Goal: Task Accomplishment & Management: Manage account settings

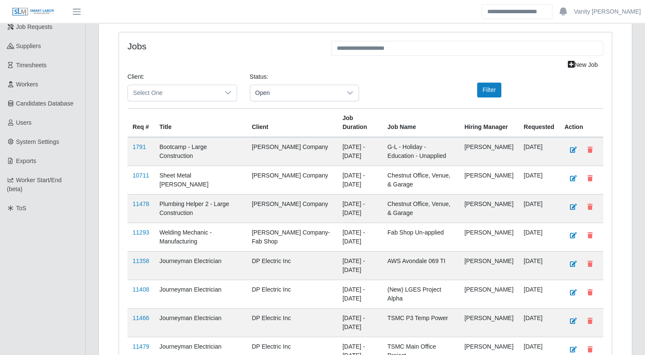
scroll to position [213, 0]
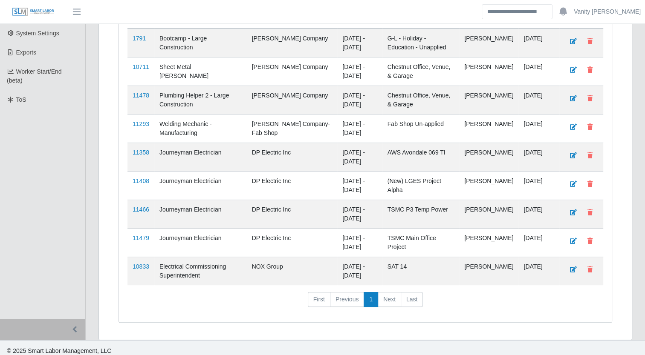
click at [138, 235] on link "11479" at bounding box center [141, 238] width 17 height 7
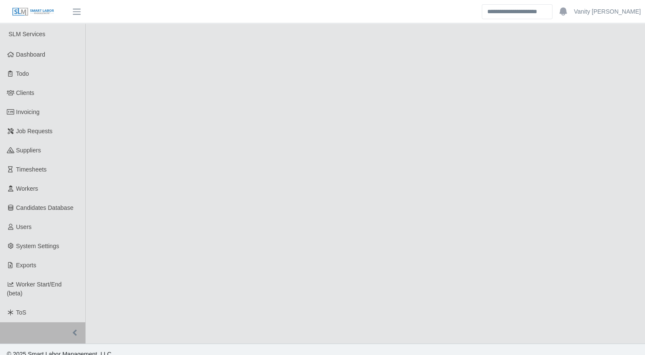
select select "****"
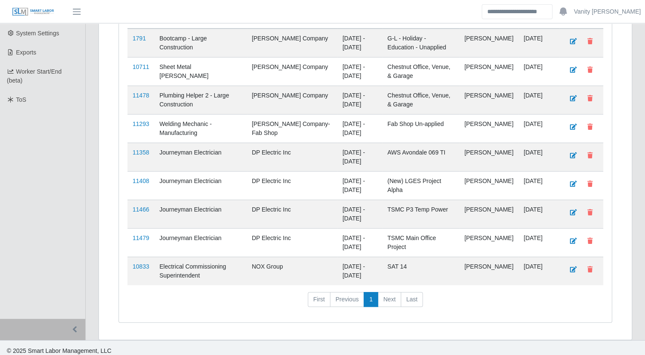
scroll to position [216, 0]
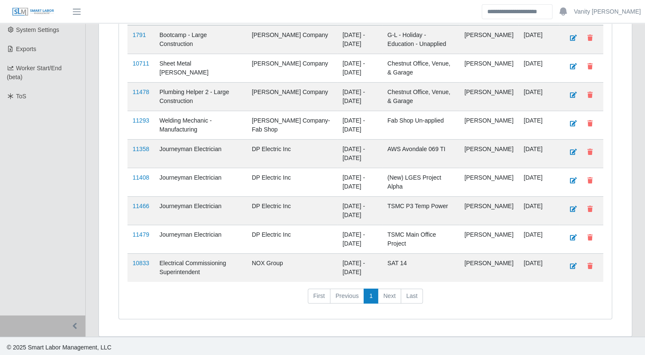
click at [143, 199] on td "11466" at bounding box center [140, 210] width 27 height 29
click at [142, 203] on link "11466" at bounding box center [141, 206] width 17 height 7
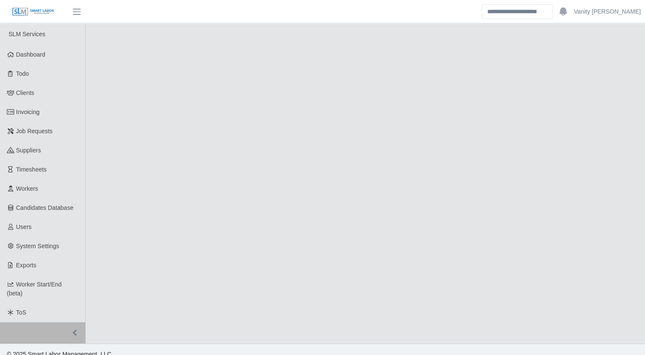
select select "****"
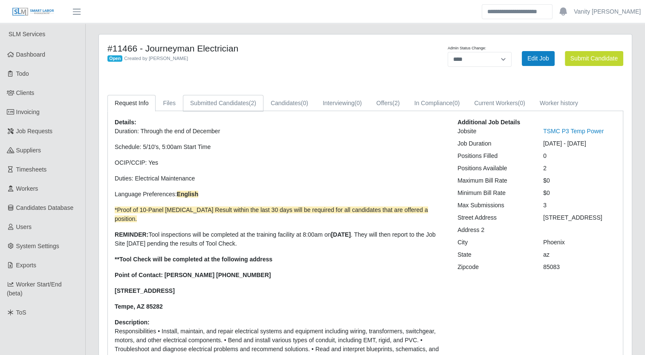
click at [215, 109] on link "Submitted Candidates (2)" at bounding box center [223, 103] width 81 height 17
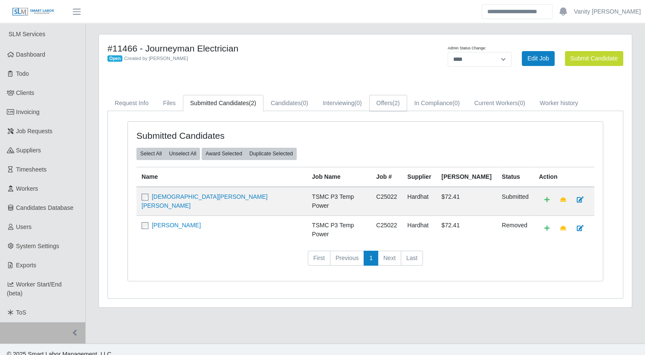
click at [380, 105] on link "Offers (2)" at bounding box center [388, 103] width 38 height 17
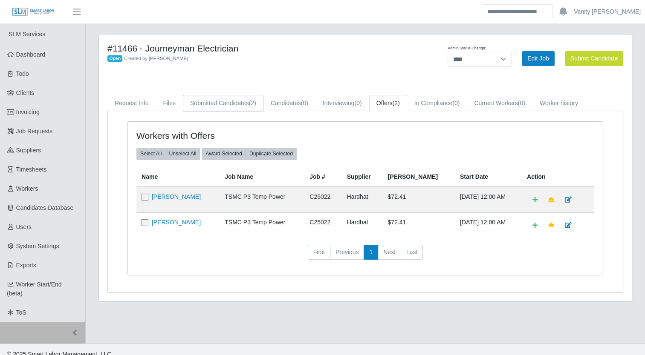
click at [220, 109] on link "Submitted Candidates (2)" at bounding box center [223, 103] width 81 height 17
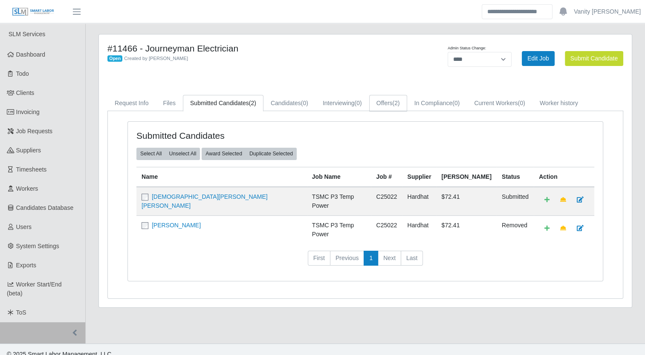
click at [394, 100] on span "(2)" at bounding box center [395, 103] width 7 height 7
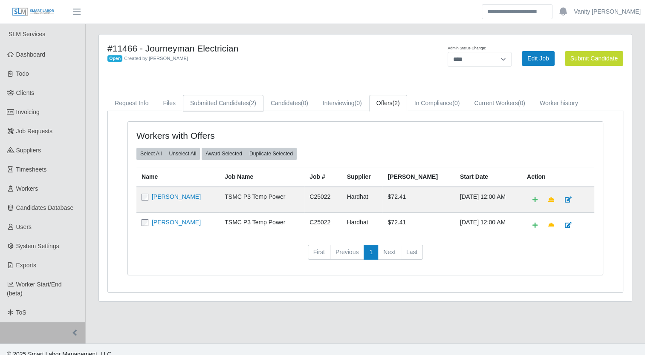
click at [253, 101] on span "(2)" at bounding box center [252, 103] width 7 height 7
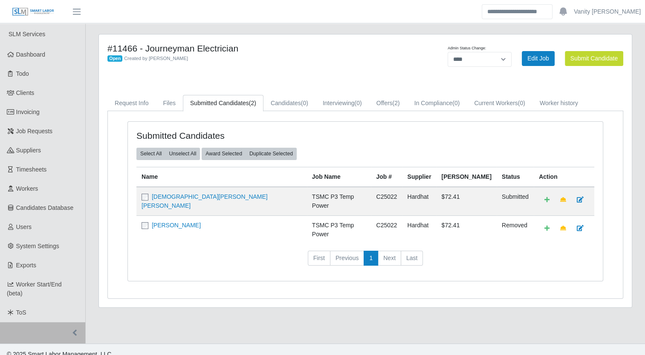
click at [381, 49] on h4 "#11466 - Journeyman Electrician" at bounding box center [254, 48] width 295 height 11
click at [49, 134] on span "Job Requests" at bounding box center [34, 131] width 37 height 7
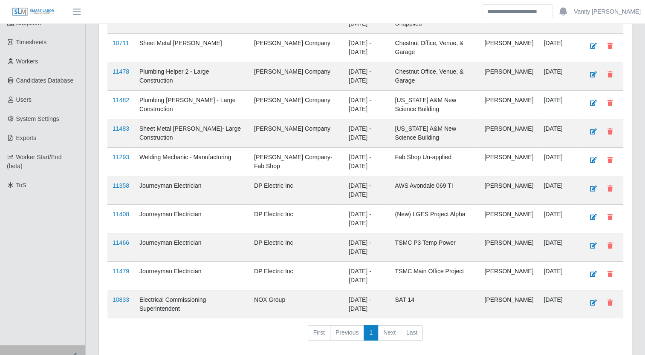
scroll to position [128, 0]
click at [123, 185] on link "11358" at bounding box center [120, 185] width 17 height 7
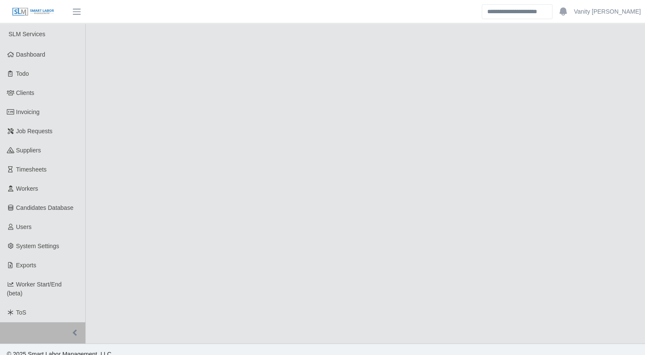
select select "****"
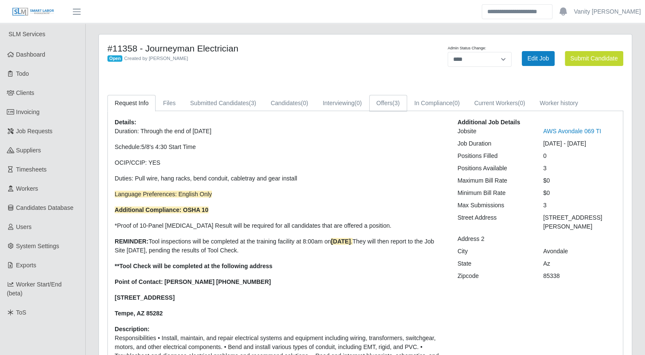
click at [395, 102] on span "(3)" at bounding box center [395, 103] width 7 height 7
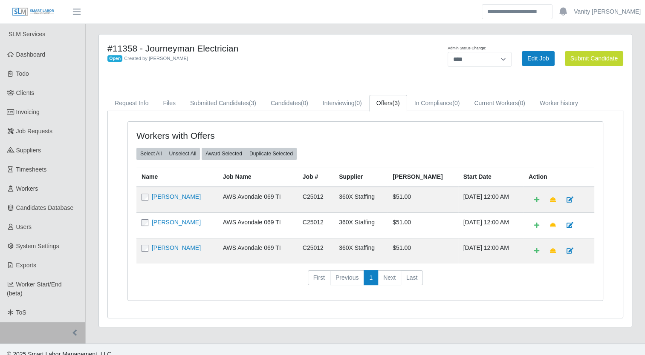
click at [176, 247] on link "Marcos Pizano" at bounding box center [176, 248] width 49 height 7
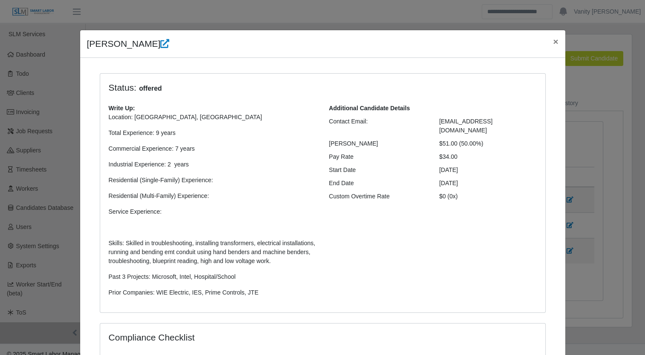
scroll to position [180, 0]
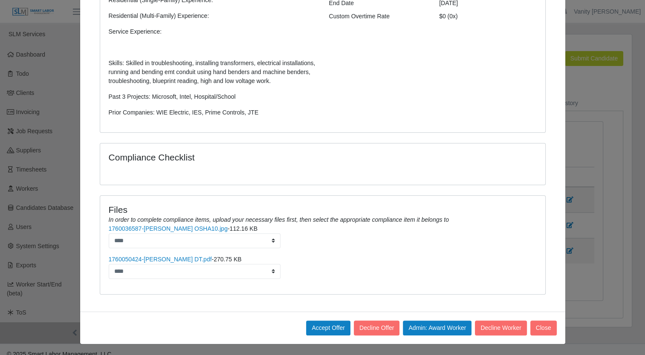
click at [184, 228] on link "1760036587-Marcos Pizano OSHA10.jpg" at bounding box center [168, 228] width 119 height 7
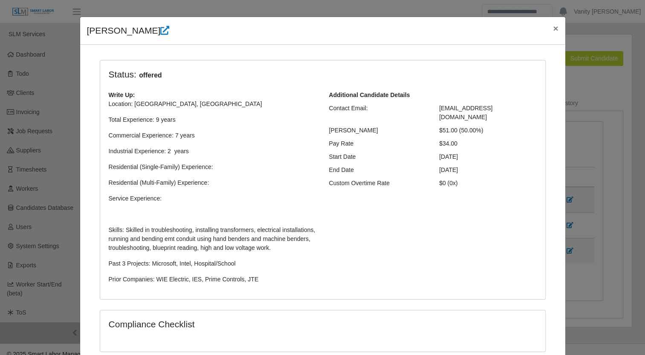
scroll to position [0, 0]
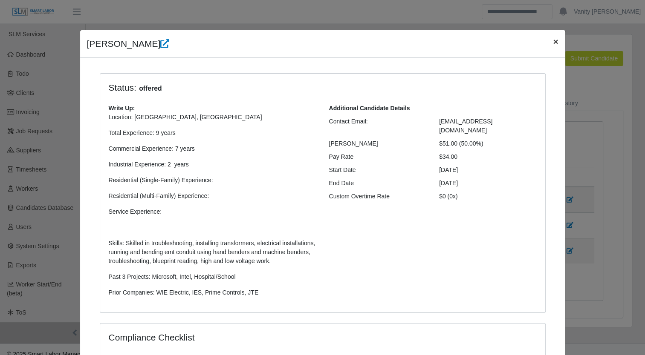
click at [555, 38] on button "×" at bounding box center [555, 41] width 19 height 23
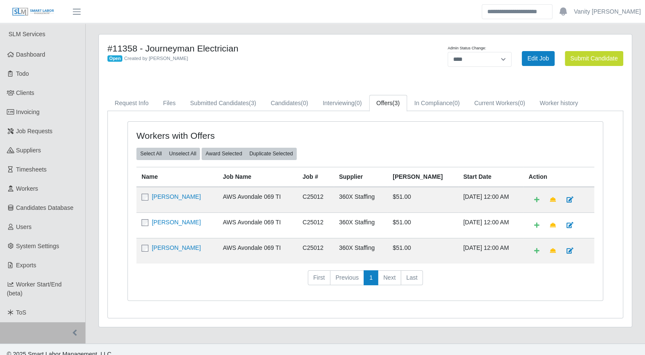
click at [20, 134] on span "Job Requests" at bounding box center [34, 131] width 37 height 7
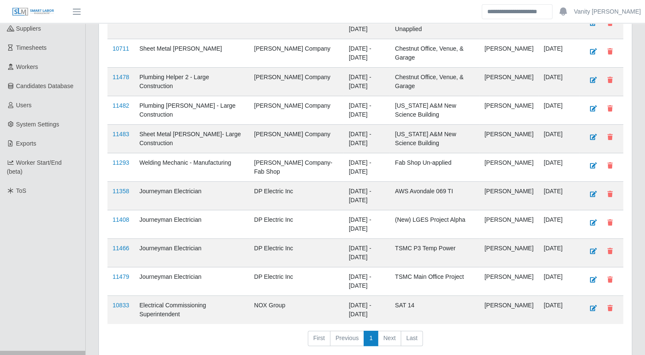
scroll to position [128, 0]
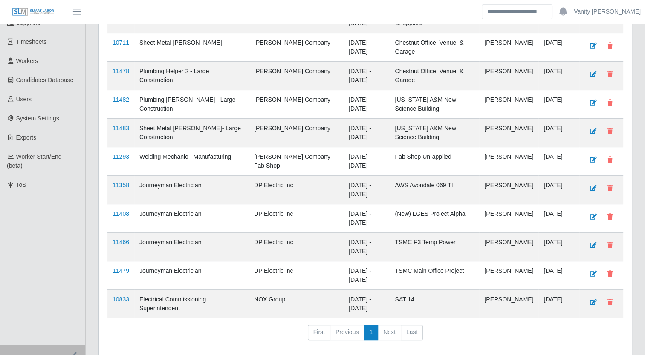
click at [124, 242] on link "11466" at bounding box center [120, 242] width 17 height 7
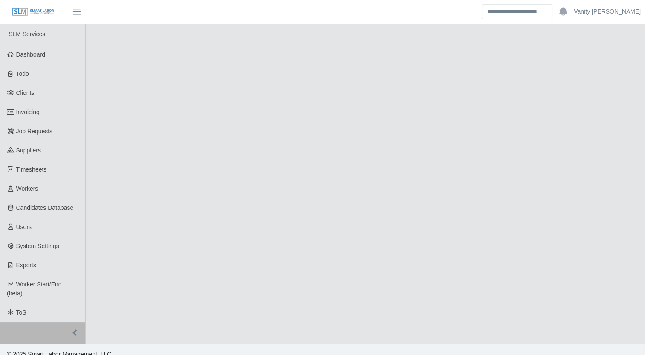
select select "****"
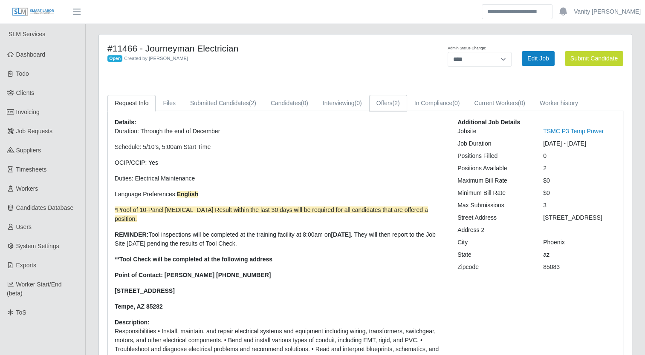
click at [384, 106] on link "Offers (2)" at bounding box center [388, 103] width 38 height 17
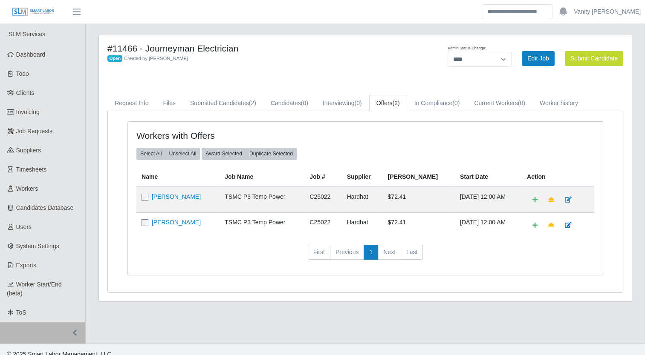
click at [41, 130] on span "Job Requests" at bounding box center [34, 131] width 37 height 7
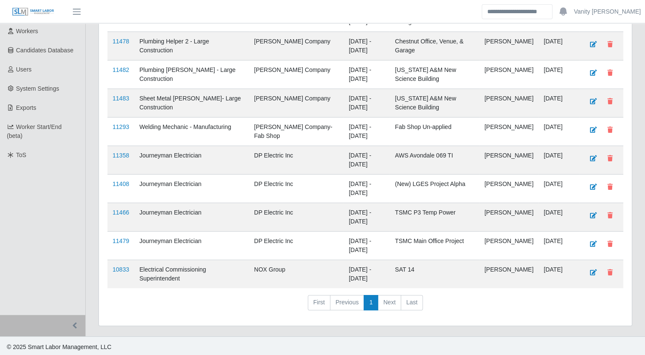
scroll to position [158, 0]
click at [120, 239] on link "11479" at bounding box center [120, 240] width 17 height 7
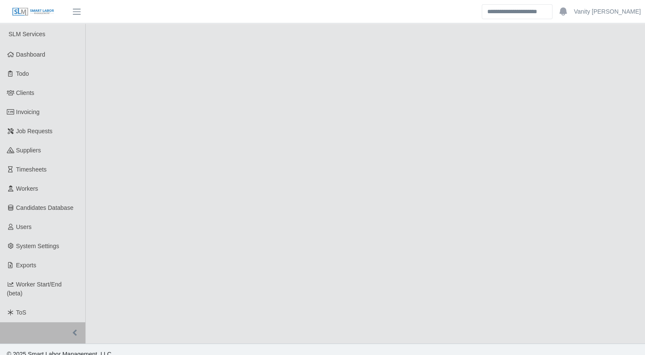
select select "****"
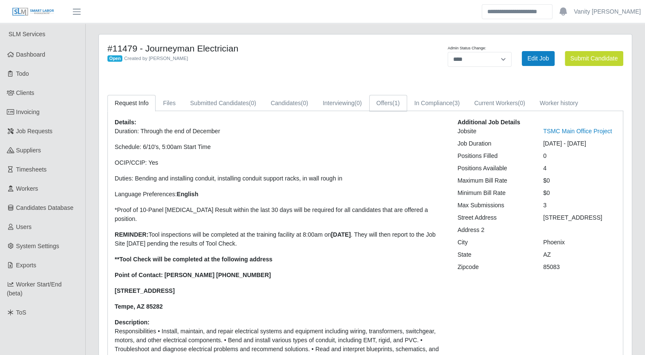
click at [397, 103] on span "(1)" at bounding box center [395, 103] width 7 height 7
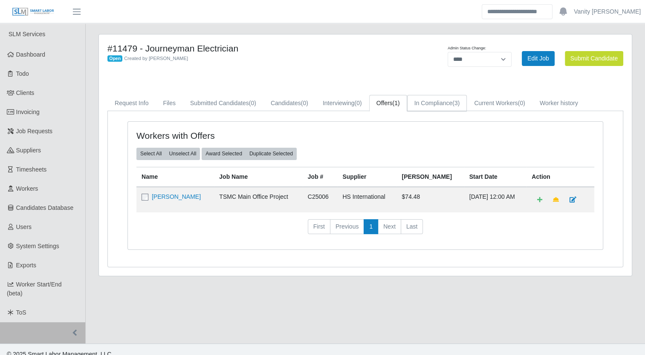
click at [422, 105] on link "In Compliance (3)" at bounding box center [437, 103] width 60 height 17
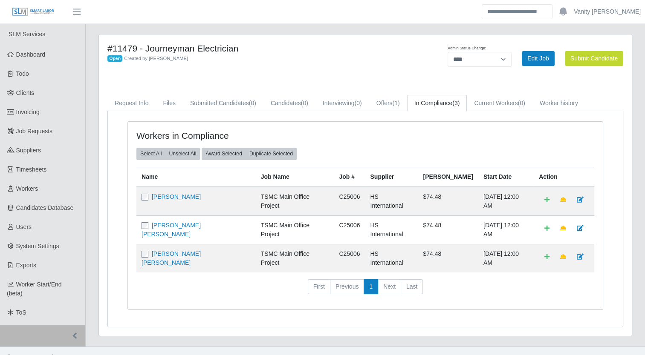
click at [167, 251] on link "Robin Christopher Smith" at bounding box center [170, 259] width 59 height 16
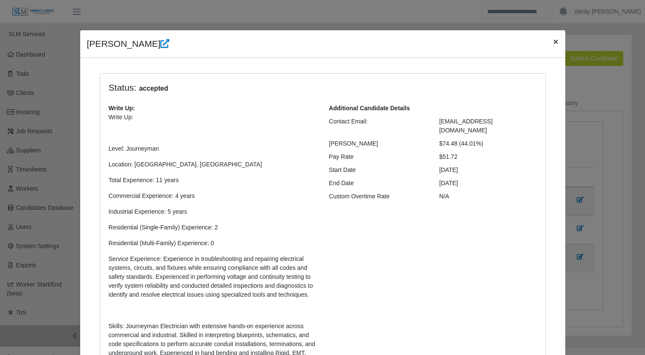
click at [553, 40] on span "×" at bounding box center [555, 42] width 5 height 10
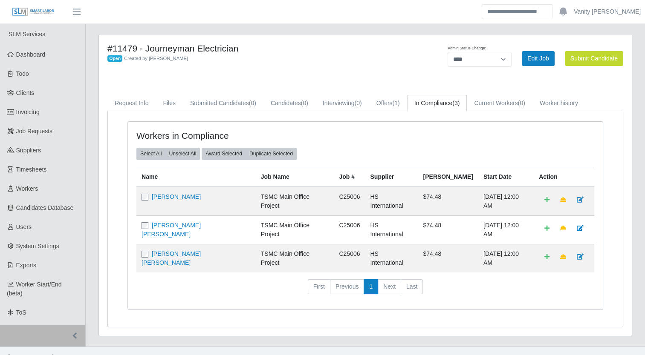
click at [31, 134] on span "Job Requests" at bounding box center [34, 131] width 37 height 7
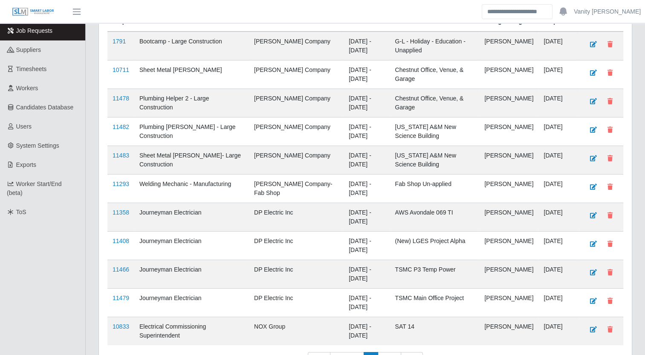
scroll to position [158, 0]
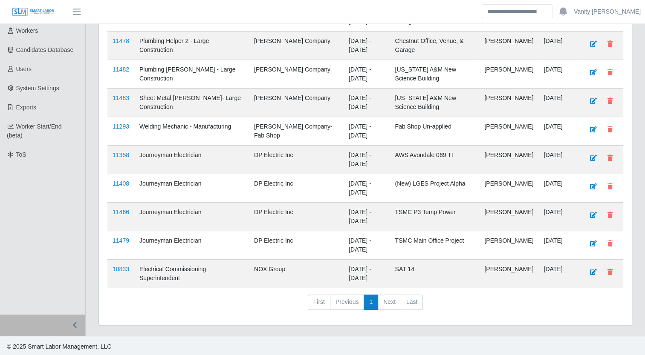
click at [120, 153] on link "11358" at bounding box center [120, 155] width 17 height 7
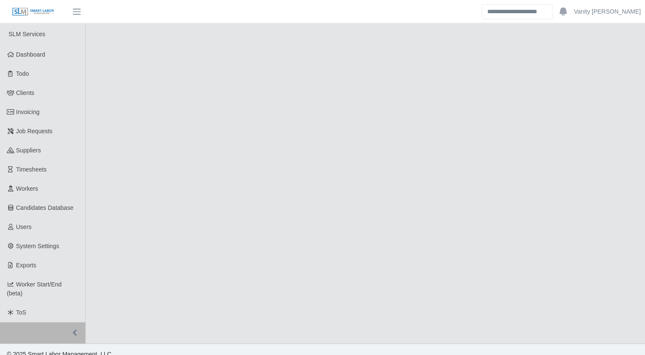
select select "****"
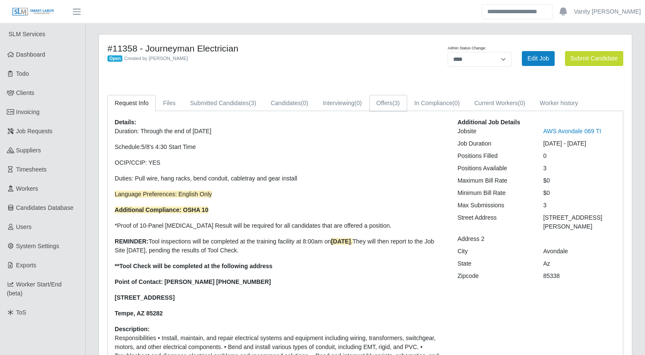
click at [394, 103] on span "(3)" at bounding box center [395, 103] width 7 height 7
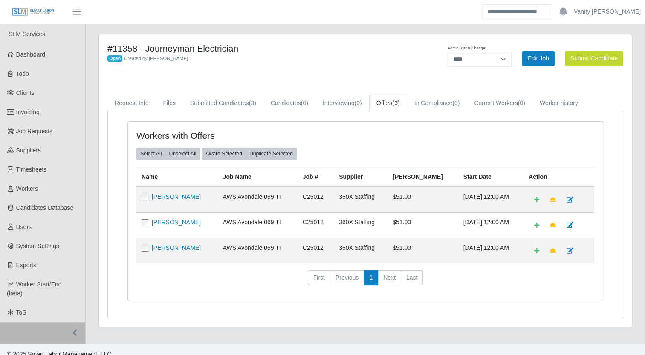
click at [161, 245] on link "Marcos Pizano" at bounding box center [176, 248] width 49 height 7
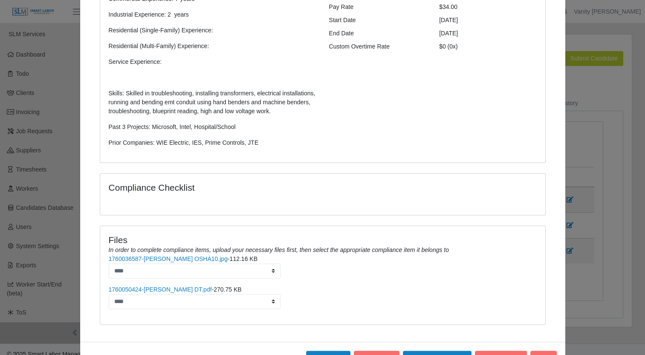
scroll to position [170, 0]
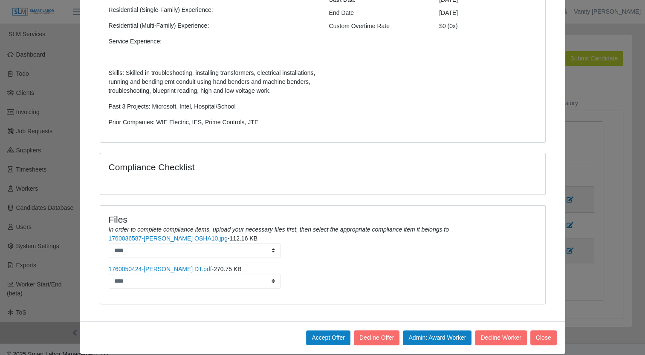
click at [141, 235] on link "1760036587-Marcos Pizano OSHA10.jpg" at bounding box center [168, 238] width 119 height 7
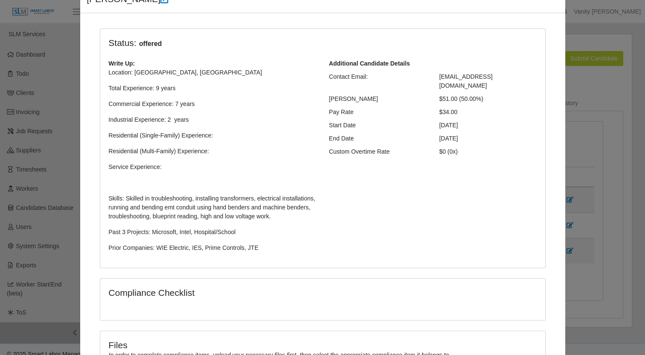
scroll to position [0, 0]
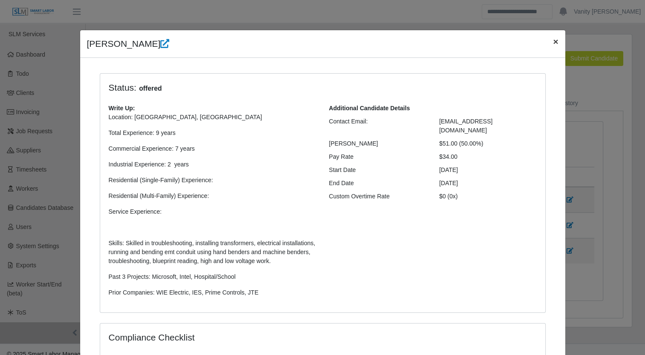
click at [553, 41] on span "×" at bounding box center [555, 42] width 5 height 10
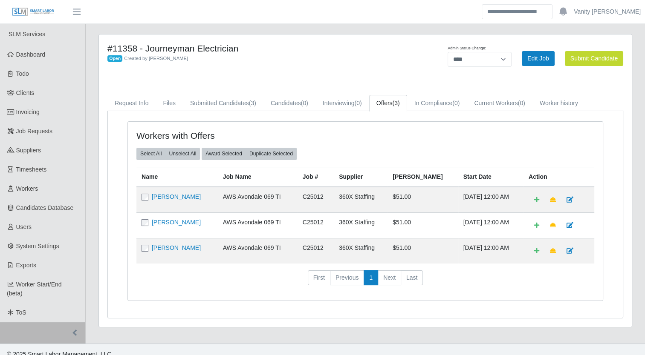
click at [348, 49] on h4 "#11358 - Journeyman Electrician" at bounding box center [254, 48] width 295 height 11
click at [41, 135] on span "Job Requests" at bounding box center [34, 131] width 37 height 7
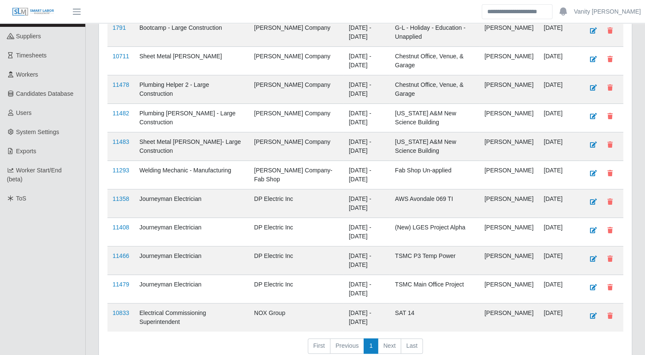
scroll to position [128, 0]
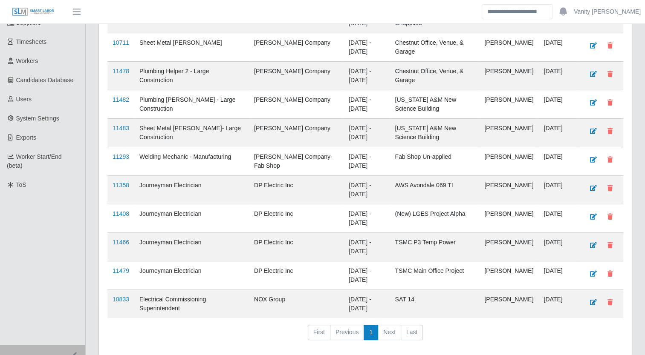
click at [122, 211] on link "11408" at bounding box center [120, 213] width 17 height 7
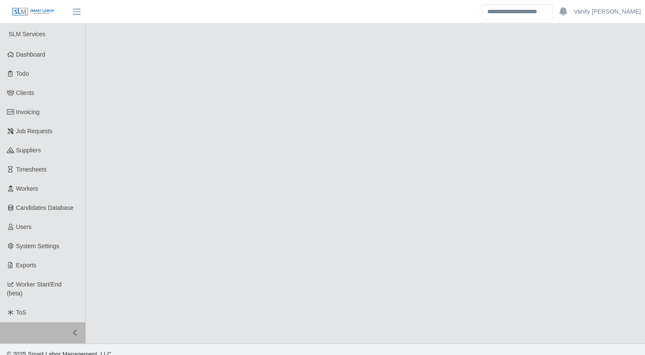
select select "****"
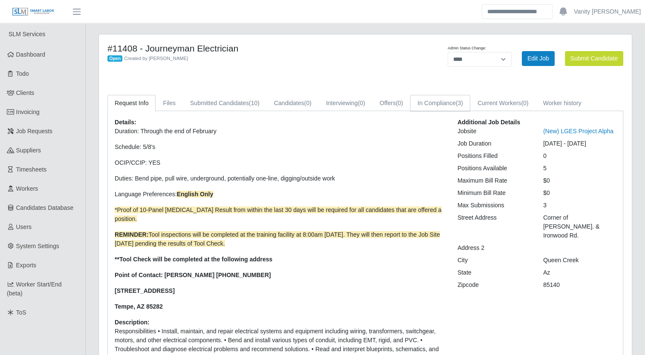
click at [434, 96] on link "In Compliance (3)" at bounding box center [440, 103] width 60 height 17
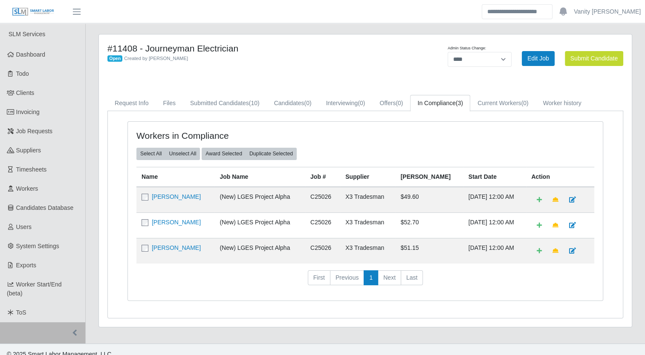
click at [51, 133] on span "Job Requests" at bounding box center [34, 131] width 37 height 7
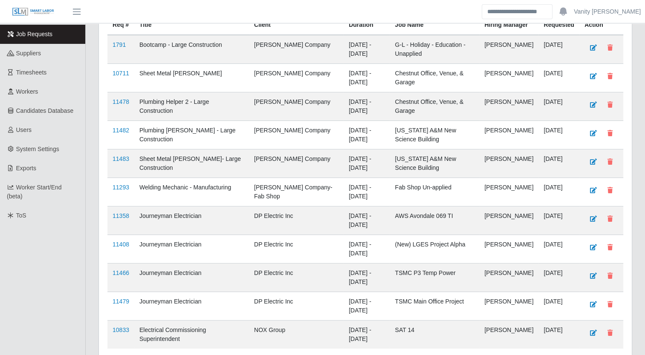
scroll to position [158, 0]
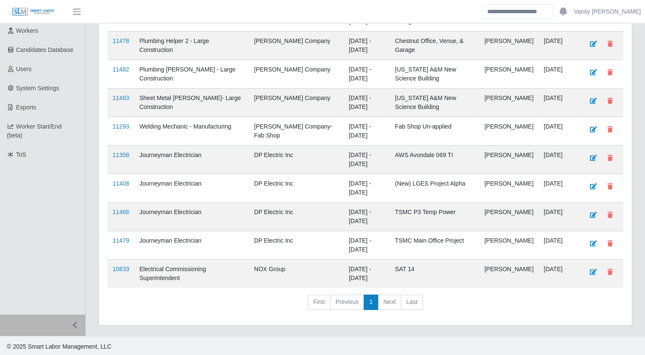
click at [124, 241] on link "11479" at bounding box center [120, 240] width 17 height 7
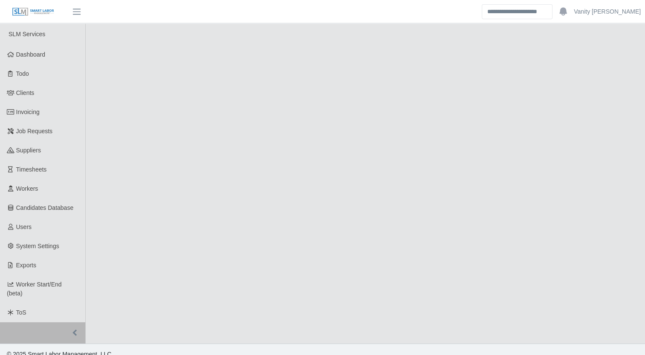
select select "****"
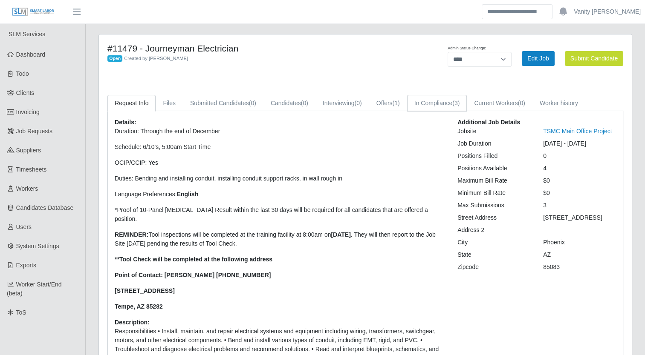
click at [441, 103] on link "In Compliance (3)" at bounding box center [437, 103] width 60 height 17
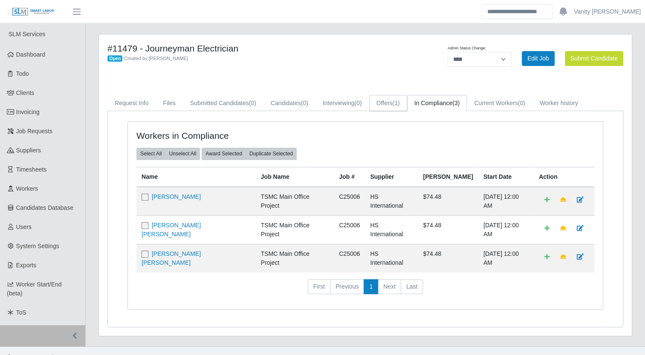
click at [384, 104] on link "Offers (1)" at bounding box center [388, 103] width 38 height 17
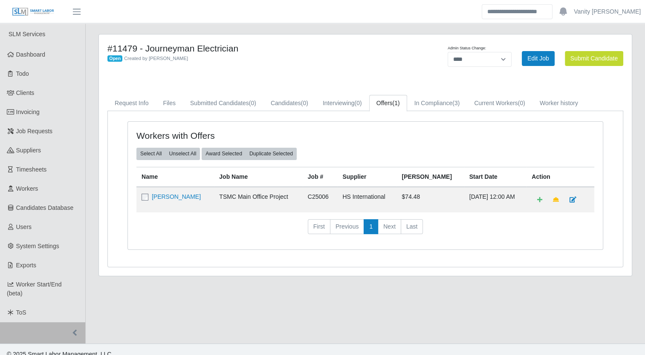
click at [275, 70] on div "#11479 - Journeyman Electrician Open Created by Jerrin Jaramillo" at bounding box center [255, 58] width 308 height 31
click at [133, 99] on link "Request Info" at bounding box center [131, 103] width 48 height 17
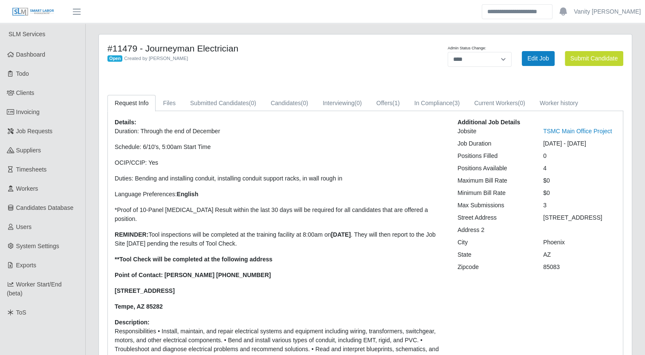
click at [48, 133] on span "Job Requests" at bounding box center [34, 131] width 37 height 7
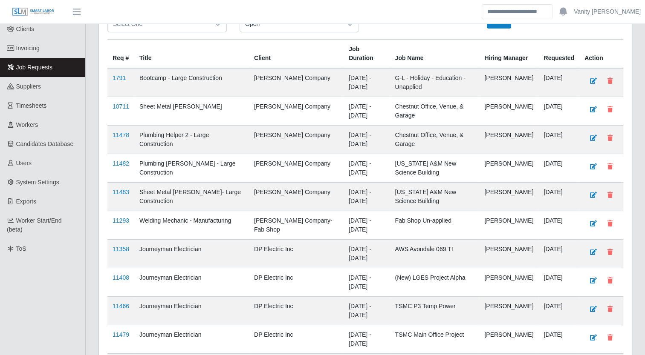
scroll to position [128, 0]
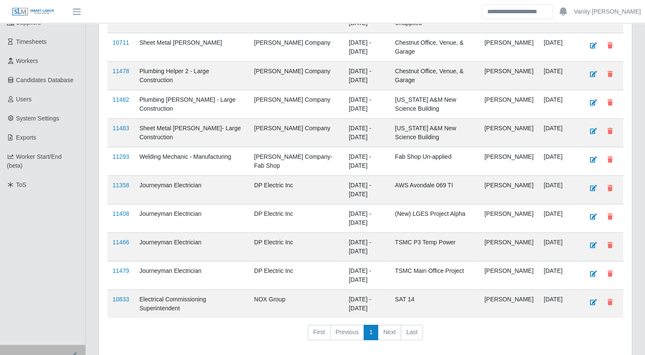
click at [124, 182] on link "11358" at bounding box center [120, 185] width 17 height 7
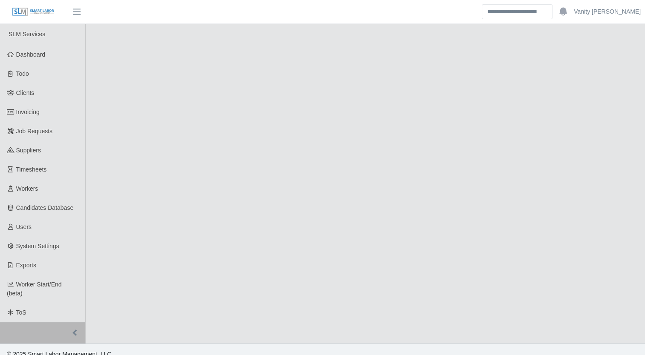
select select "****"
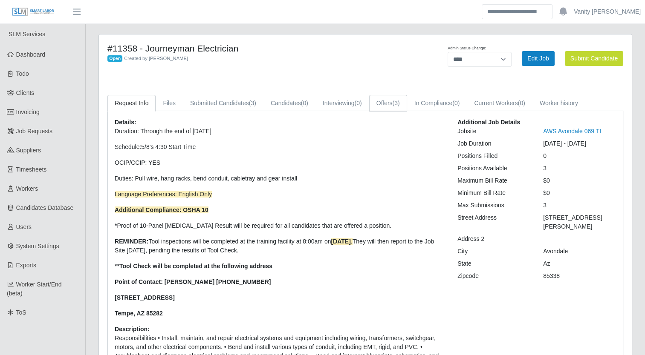
click at [395, 100] on span "(3)" at bounding box center [395, 103] width 7 height 7
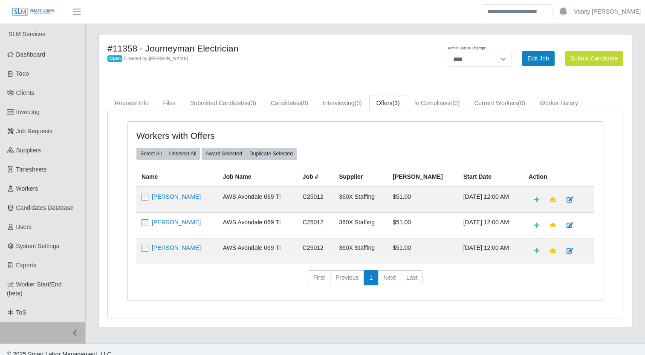
click at [173, 245] on link "[PERSON_NAME]" at bounding box center [176, 248] width 49 height 7
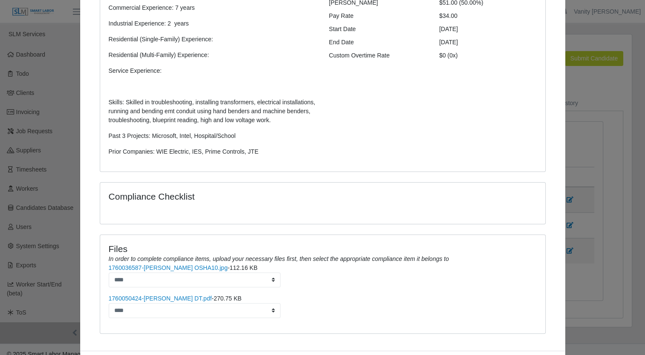
scroll to position [180, 0]
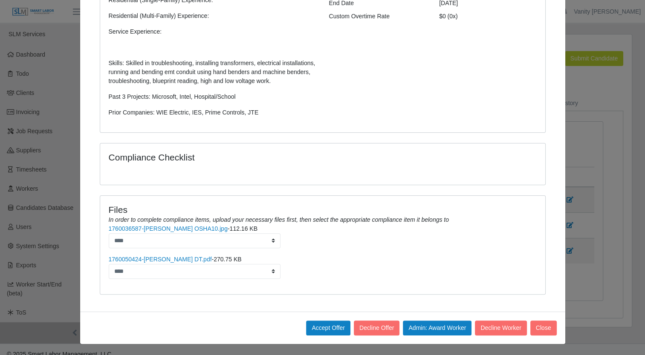
click at [165, 229] on link "1760036587-[PERSON_NAME] OSHA10.jpg" at bounding box center [168, 228] width 119 height 7
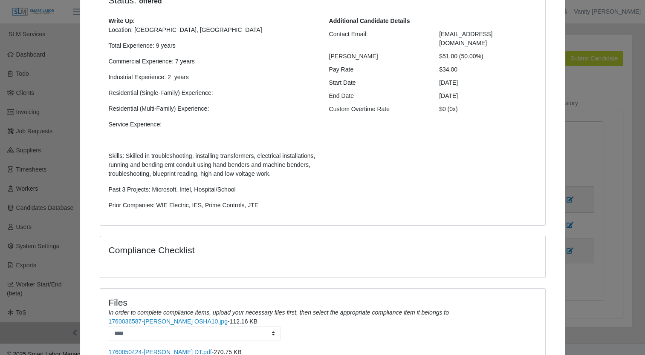
scroll to position [0, 0]
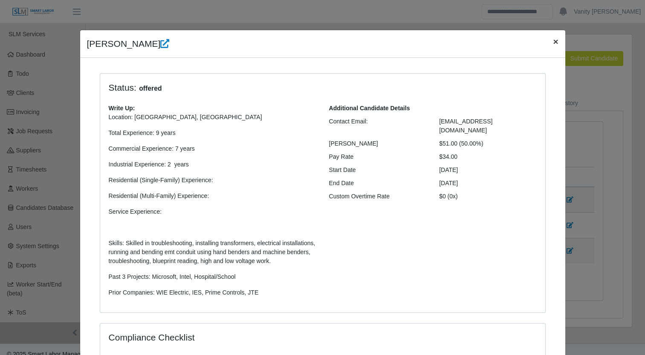
click at [553, 42] on span "×" at bounding box center [555, 42] width 5 height 10
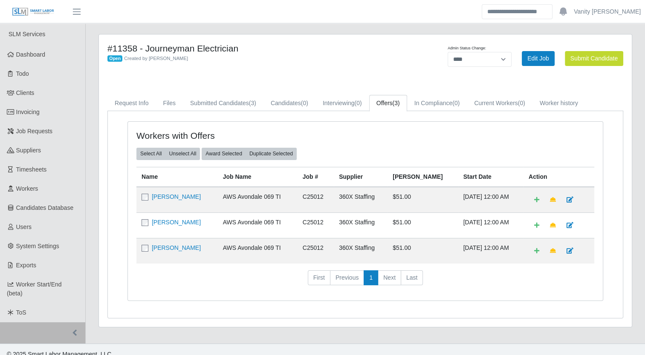
click at [169, 200] on td "[PERSON_NAME]" at bounding box center [176, 200] width 81 height 26
click at [169, 199] on link "[PERSON_NAME]" at bounding box center [176, 196] width 49 height 7
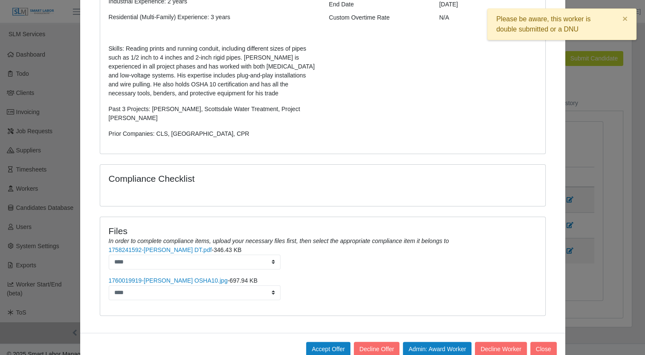
scroll to position [191, 0]
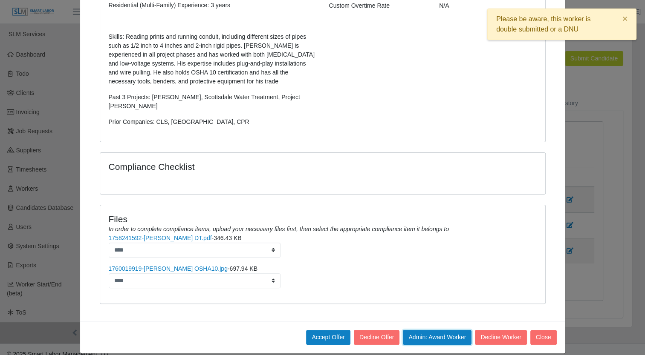
click at [428, 330] on button "Admin: Award Worker" at bounding box center [437, 337] width 69 height 15
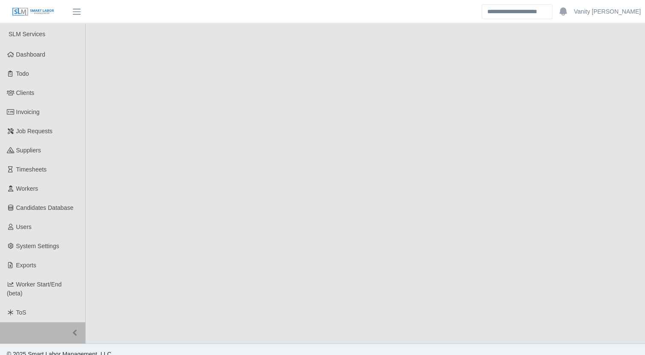
select select "****"
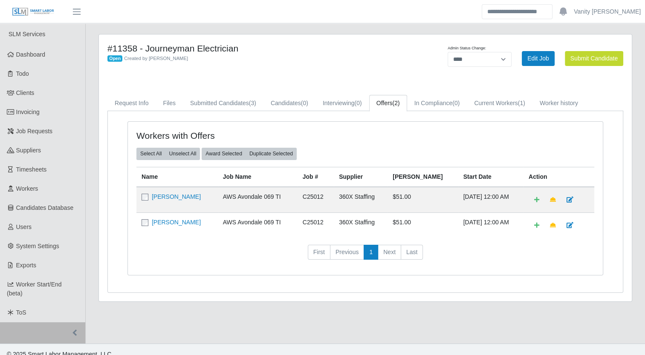
click at [170, 194] on link "[PERSON_NAME]" at bounding box center [176, 196] width 49 height 7
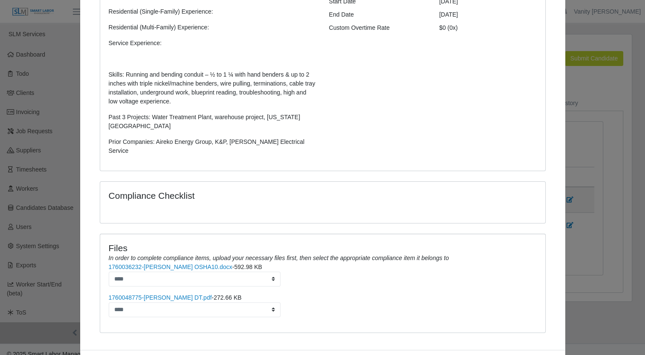
scroll to position [189, 0]
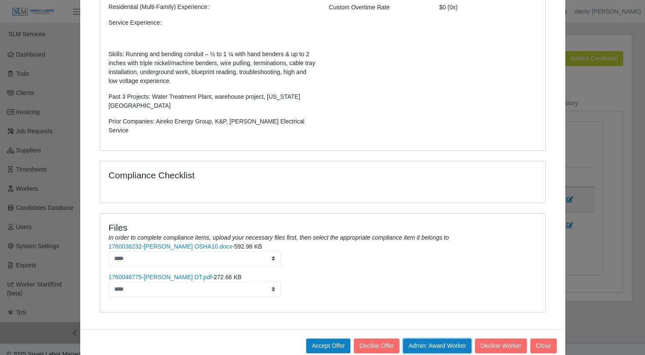
click at [421, 339] on button "Admin: Award Worker" at bounding box center [437, 346] width 69 height 15
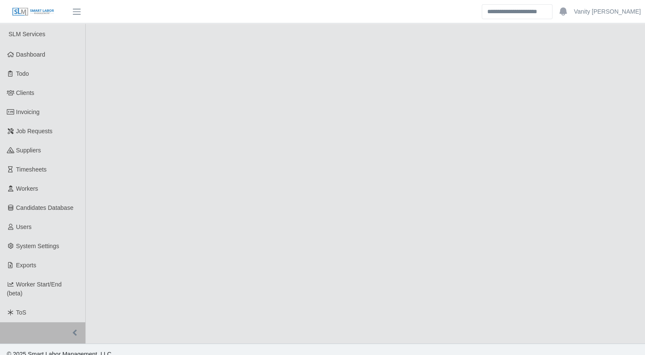
select select "****"
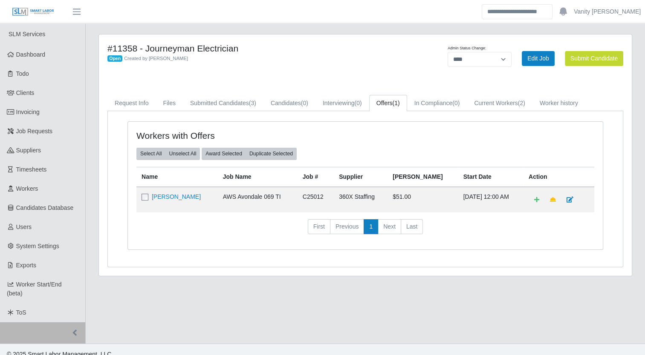
click at [46, 132] on span "Job Requests" at bounding box center [34, 131] width 37 height 7
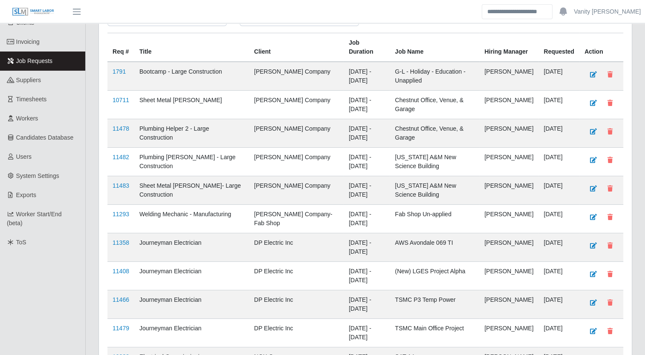
scroll to position [85, 0]
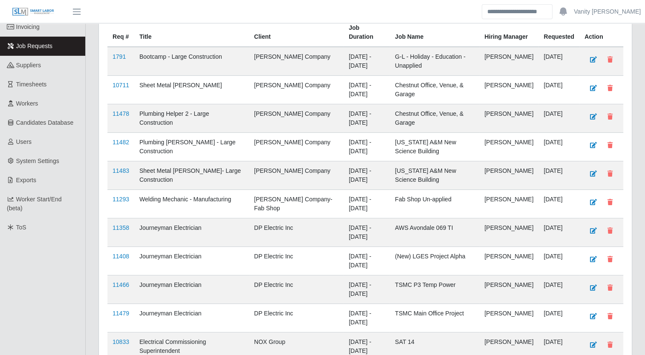
click at [124, 254] on link "11408" at bounding box center [120, 256] width 17 height 7
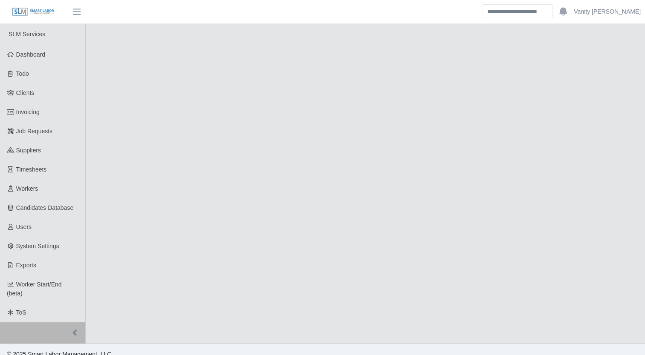
select select "****"
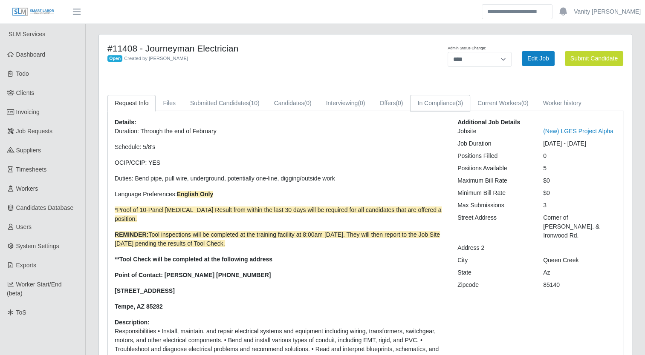
click at [422, 105] on link "In Compliance (3)" at bounding box center [440, 103] width 60 height 17
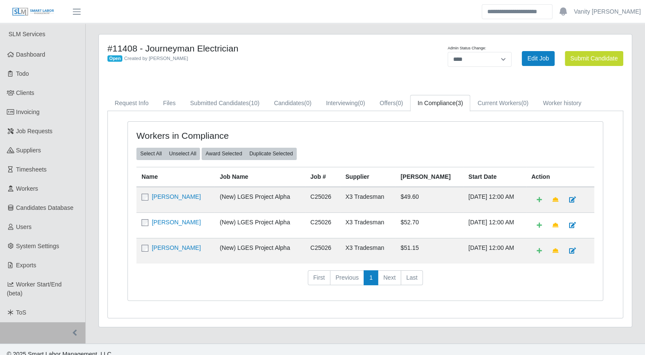
click at [164, 197] on link "[PERSON_NAME]" at bounding box center [176, 196] width 49 height 7
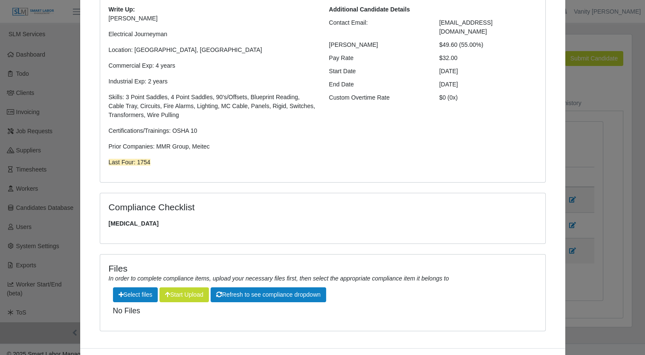
scroll to position [128, 0]
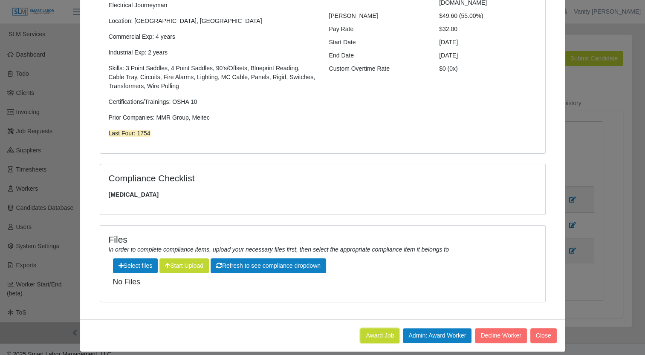
click at [377, 333] on button "Award Job" at bounding box center [379, 335] width 39 height 15
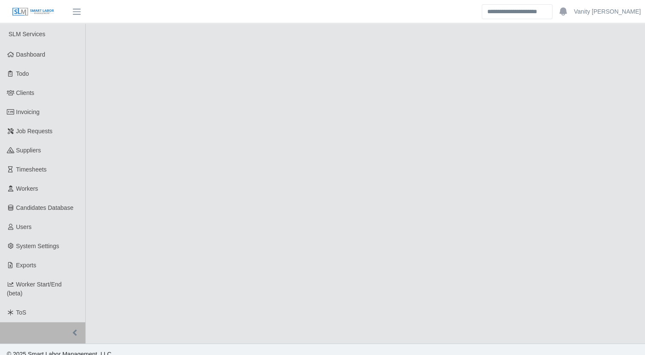
select select "****"
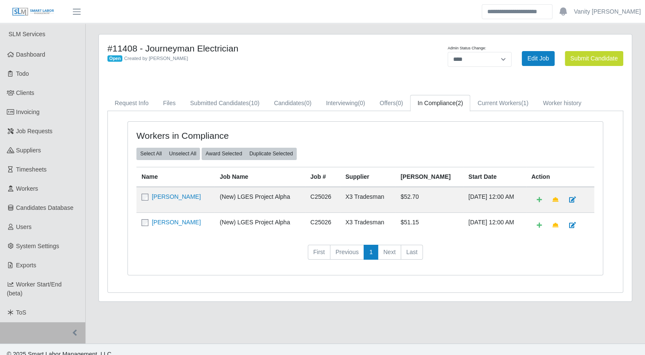
click at [173, 196] on link "[PERSON_NAME]" at bounding box center [176, 196] width 49 height 7
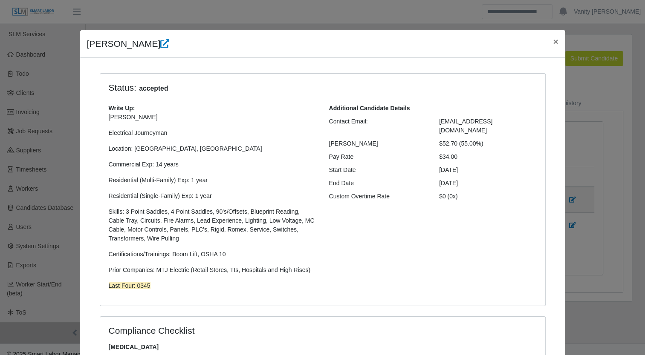
scroll to position [160, 0]
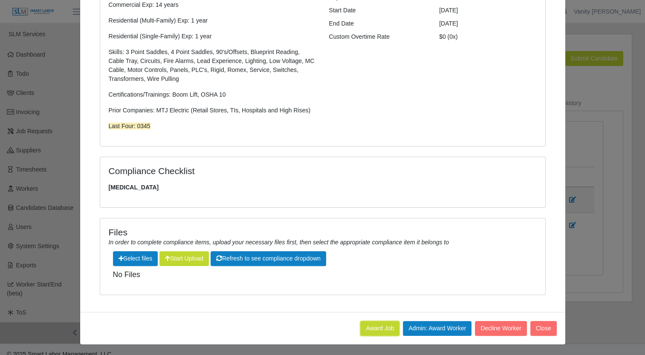
click at [366, 327] on button "Award Job" at bounding box center [379, 328] width 39 height 15
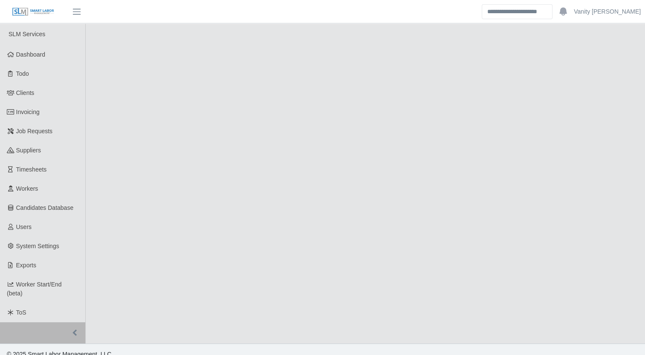
select select "****"
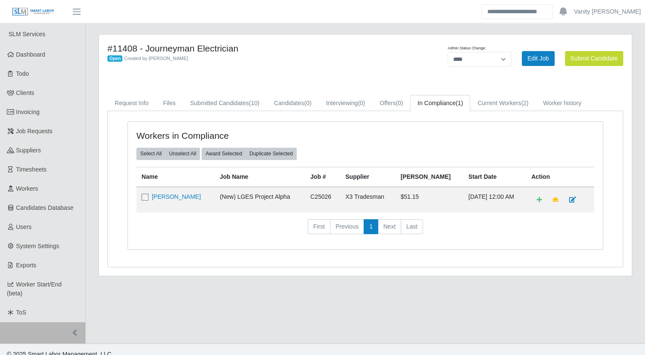
click at [180, 197] on link "[PERSON_NAME]" at bounding box center [176, 196] width 49 height 7
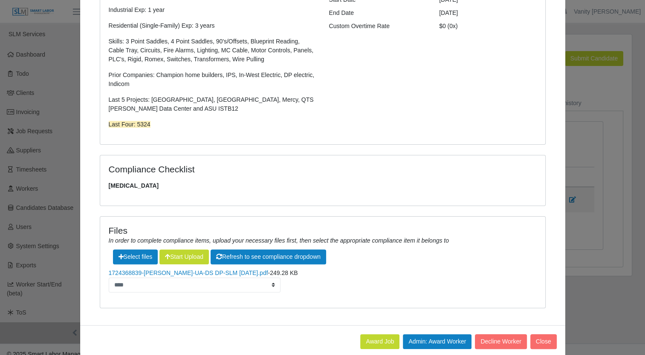
scroll to position [184, 0]
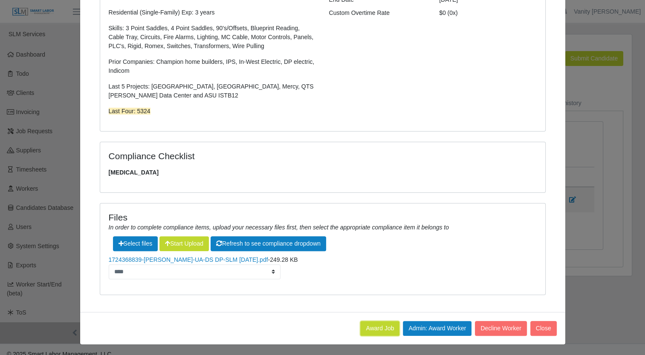
click at [371, 328] on button "Award Job" at bounding box center [379, 328] width 39 height 15
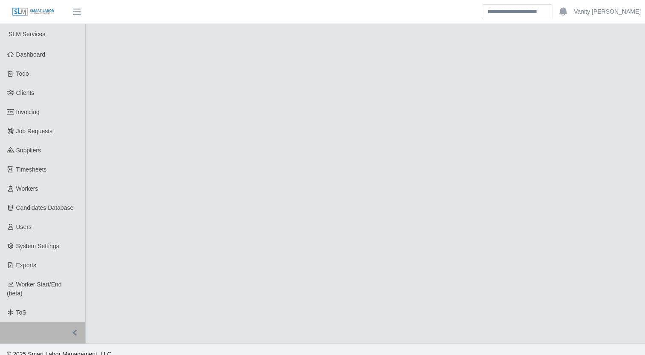
select select "****"
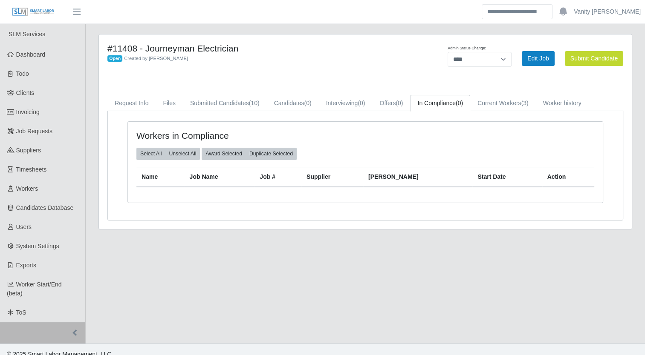
click at [27, 147] on span "Suppliers" at bounding box center [28, 150] width 25 height 7
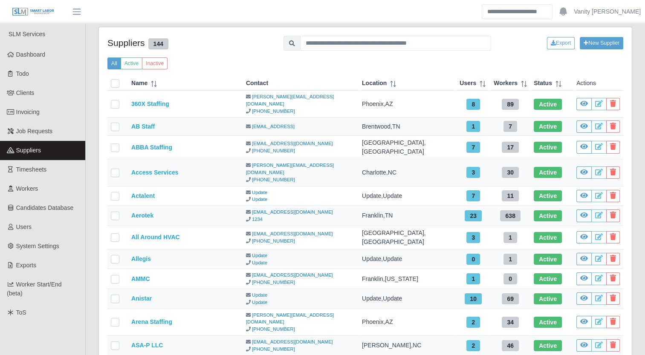
click at [31, 135] on span "Job Requests" at bounding box center [34, 131] width 37 height 7
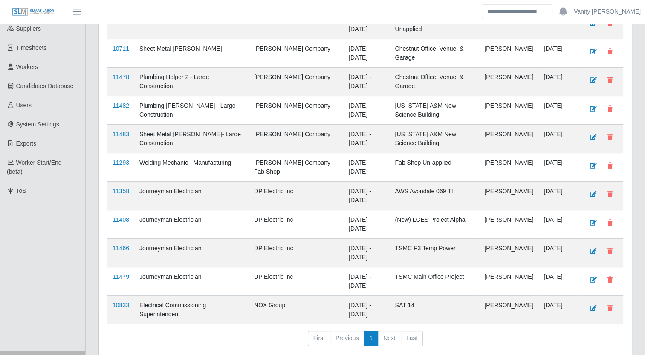
scroll to position [128, 0]
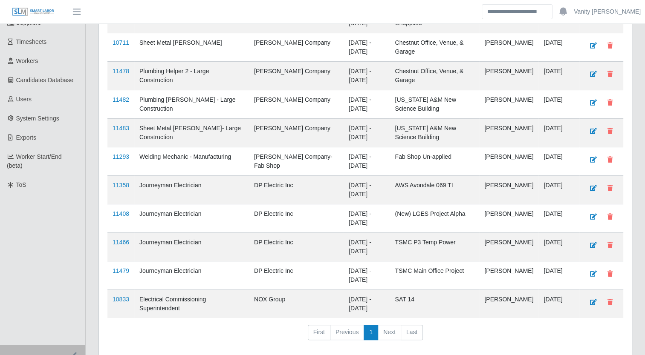
click at [118, 212] on link "11408" at bounding box center [120, 213] width 17 height 7
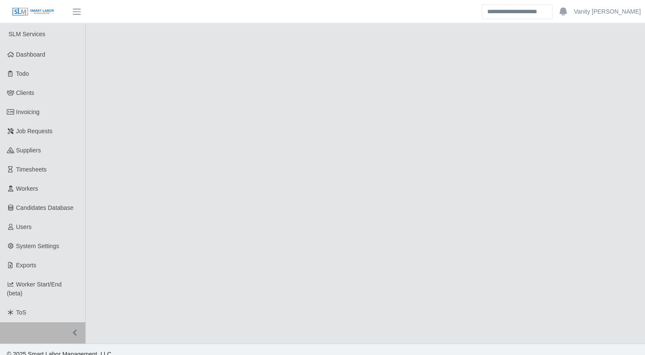
select select "****"
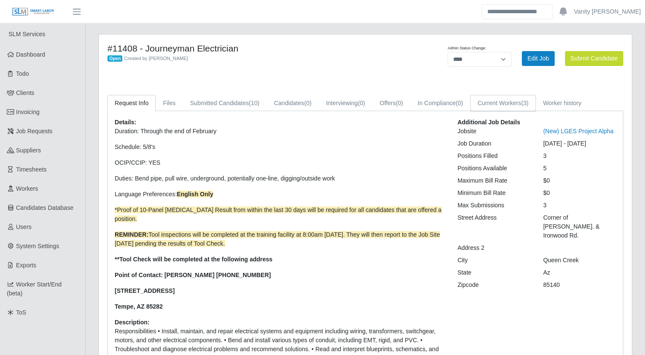
click at [510, 105] on link "Current Workers (3)" at bounding box center [503, 103] width 66 height 17
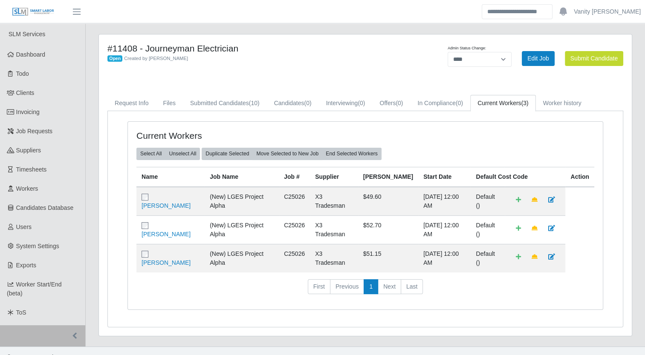
click at [53, 132] on link "Job Requests" at bounding box center [42, 131] width 85 height 19
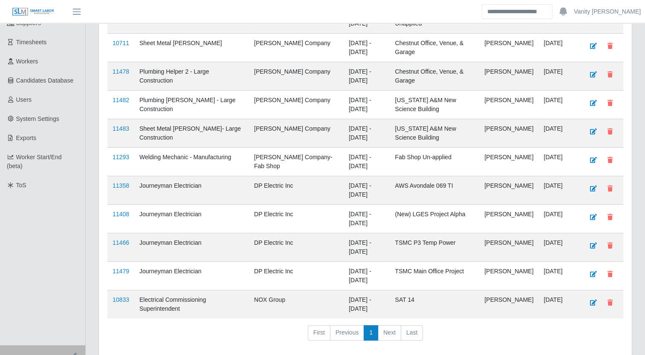
scroll to position [128, 0]
click at [116, 241] on link "11466" at bounding box center [120, 242] width 17 height 7
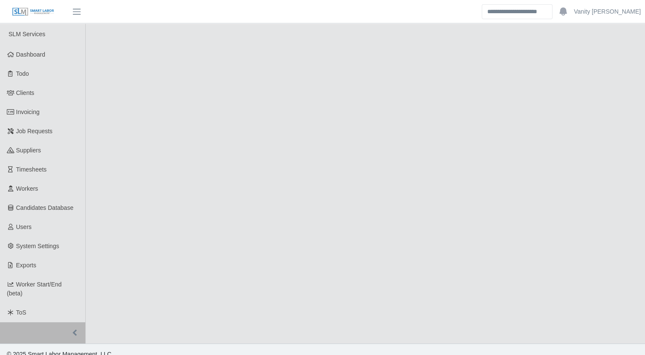
select select "****"
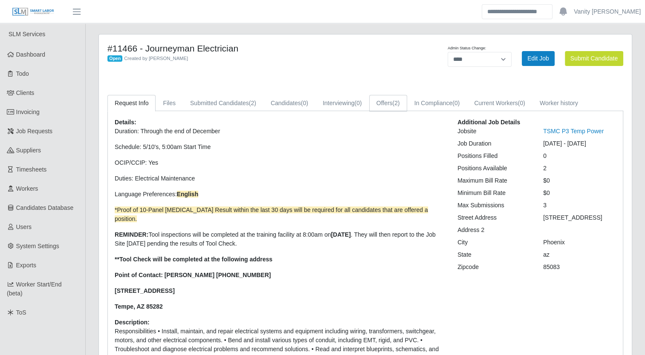
click at [375, 103] on link "Offers (2)" at bounding box center [388, 103] width 38 height 17
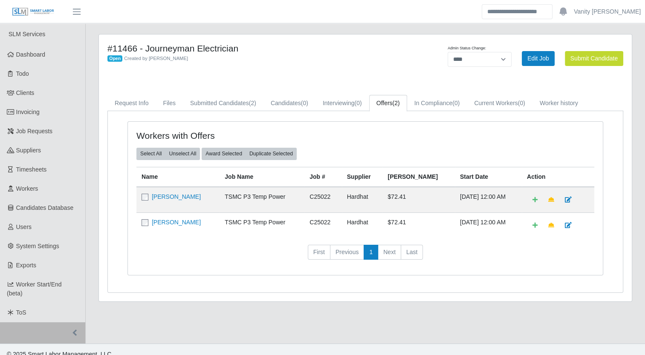
click at [160, 193] on link "Jesus Ramirez" at bounding box center [176, 196] width 49 height 7
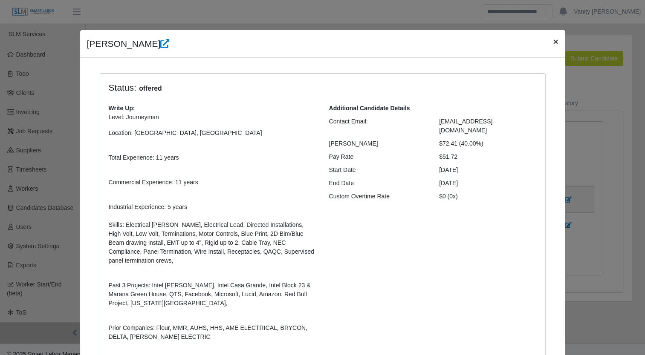
click at [553, 39] on span "×" at bounding box center [555, 42] width 5 height 10
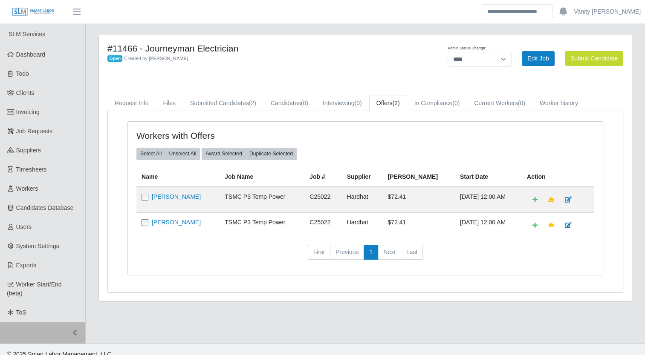
click at [56, 133] on link "Job Requests" at bounding box center [42, 131] width 85 height 19
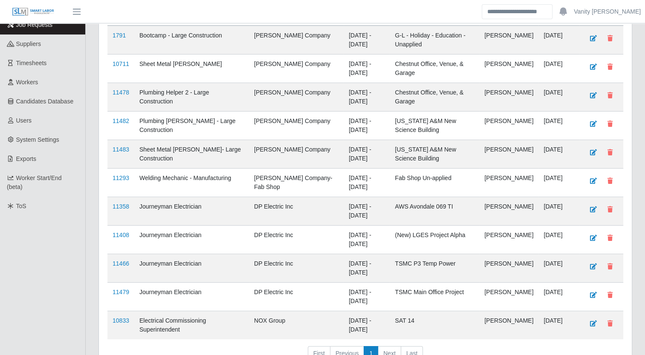
scroll to position [128, 0]
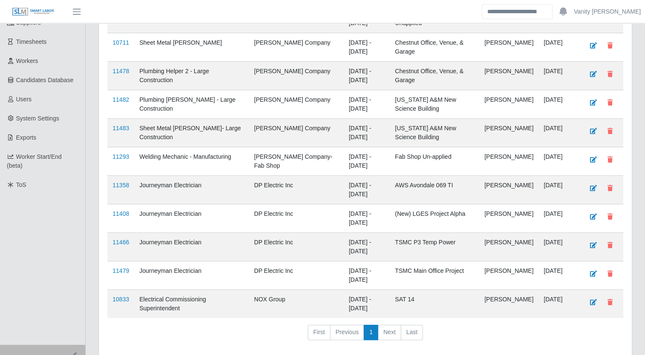
click at [124, 269] on link "11479" at bounding box center [120, 271] width 17 height 7
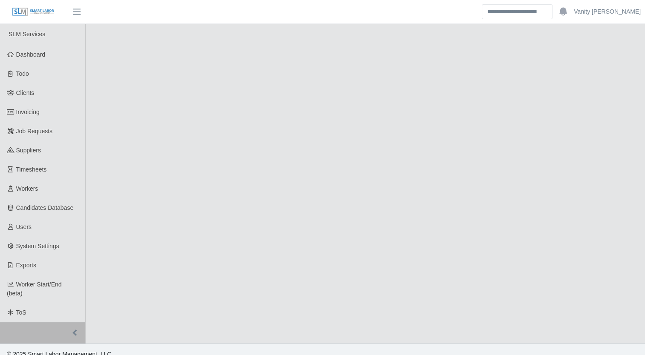
select select "****"
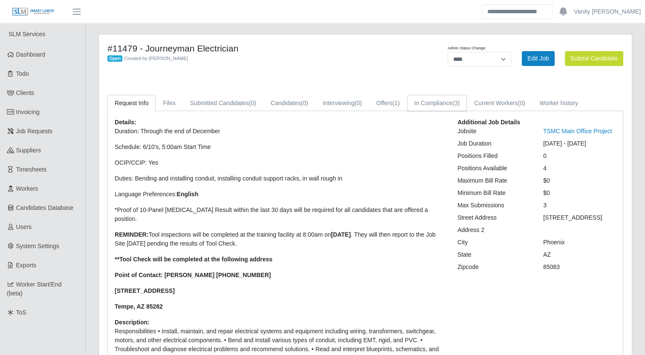
click at [438, 104] on link "In Compliance (3)" at bounding box center [437, 103] width 60 height 17
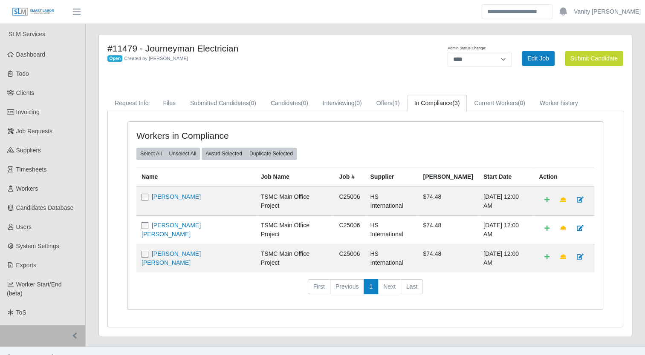
click at [180, 196] on link "[PERSON_NAME]" at bounding box center [176, 196] width 49 height 7
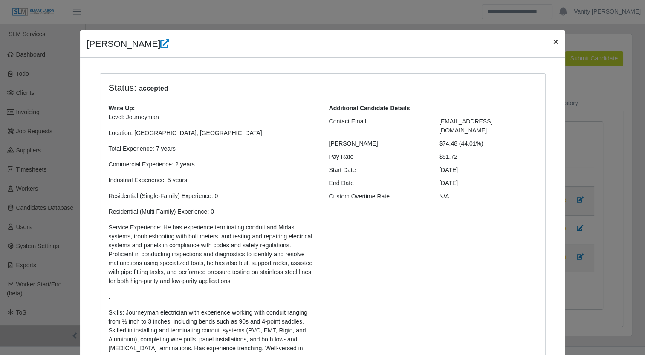
click at [553, 37] on span "×" at bounding box center [555, 42] width 5 height 10
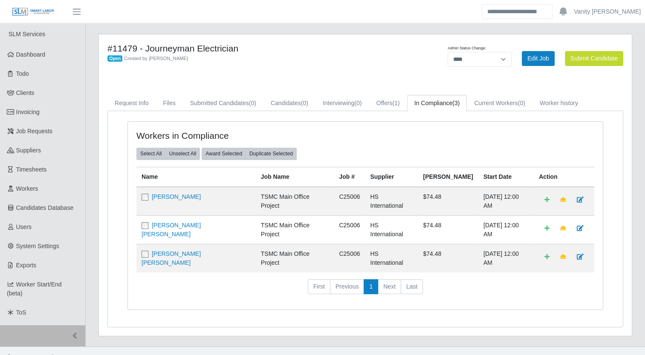
click at [179, 222] on link "[PERSON_NAME] [PERSON_NAME]" at bounding box center [170, 230] width 59 height 16
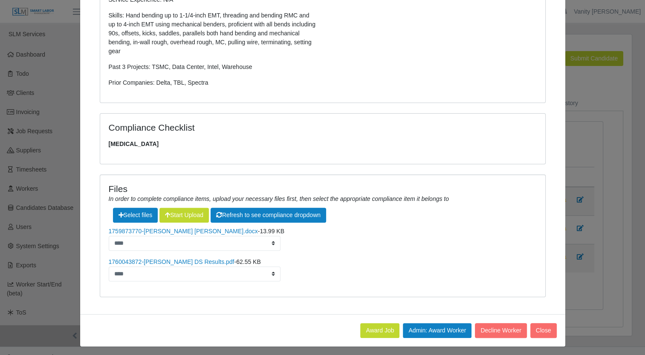
scroll to position [230, 0]
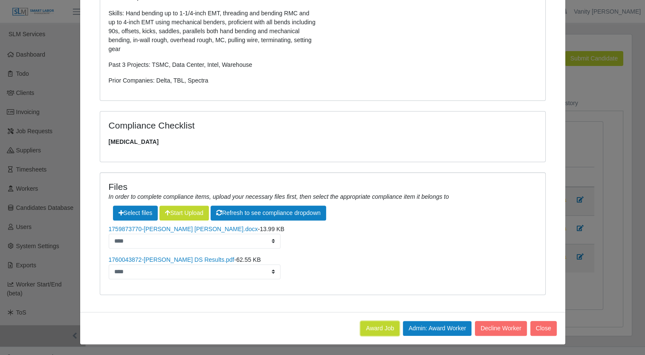
click at [378, 326] on button "Award Job" at bounding box center [379, 328] width 39 height 15
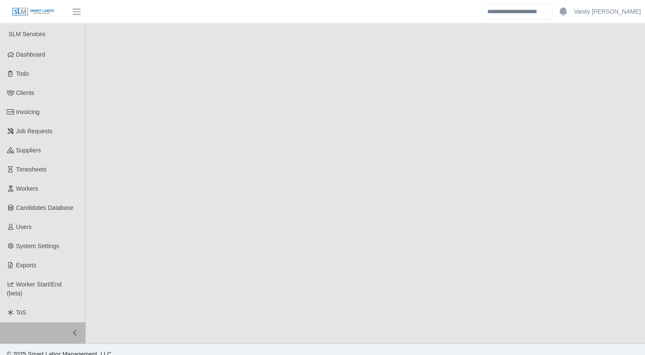
select select "****"
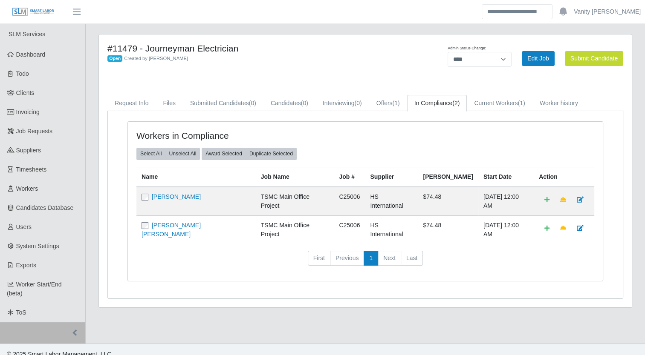
click at [504, 297] on div "#11479 - Journeyman Electrician Open Created by [PERSON_NAME] Admin Status Chan…" at bounding box center [365, 171] width 533 height 273
